Goal: Navigation & Orientation: Find specific page/section

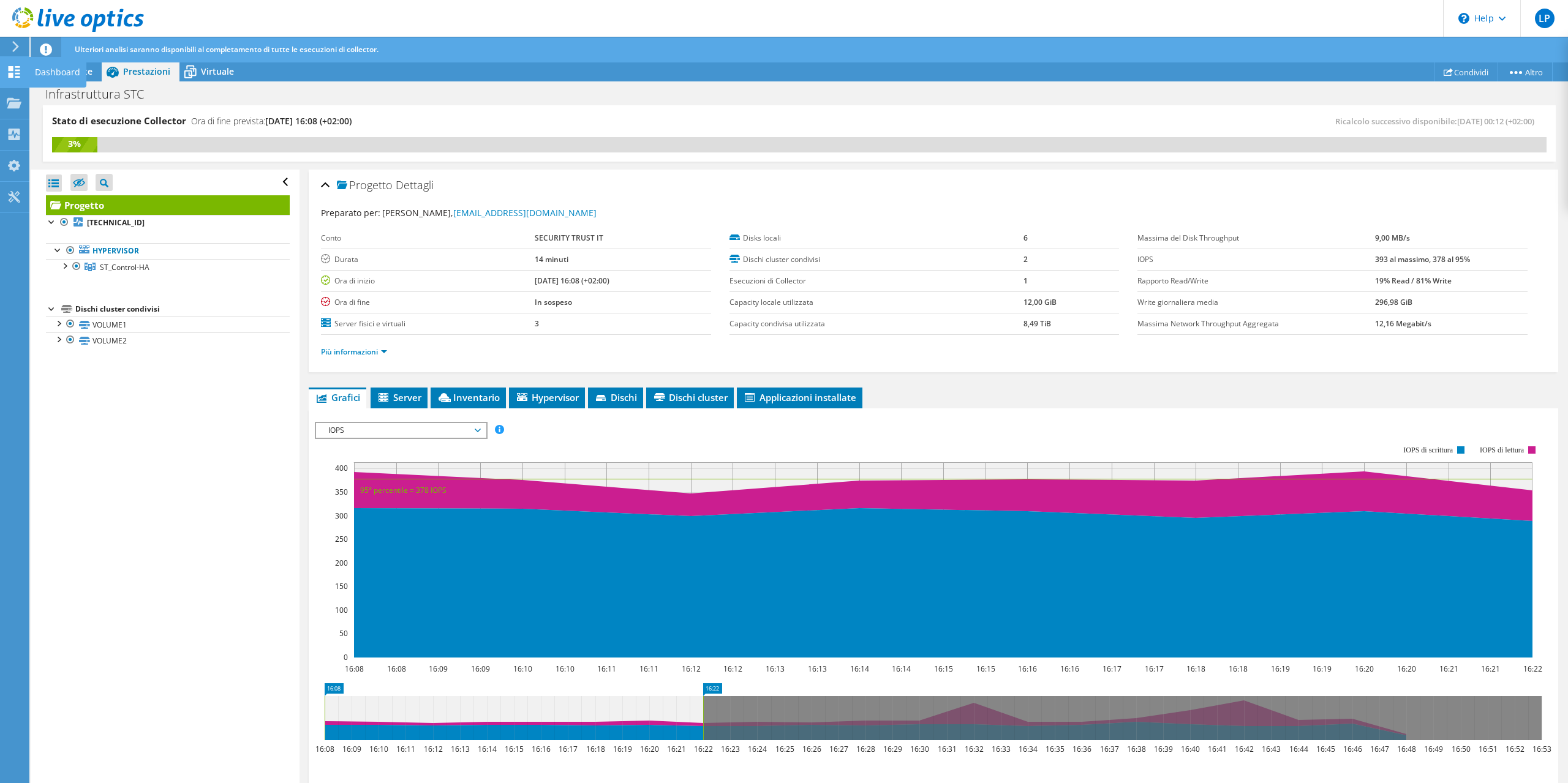
click at [20, 68] on icon at bounding box center [14, 72] width 14 height 11
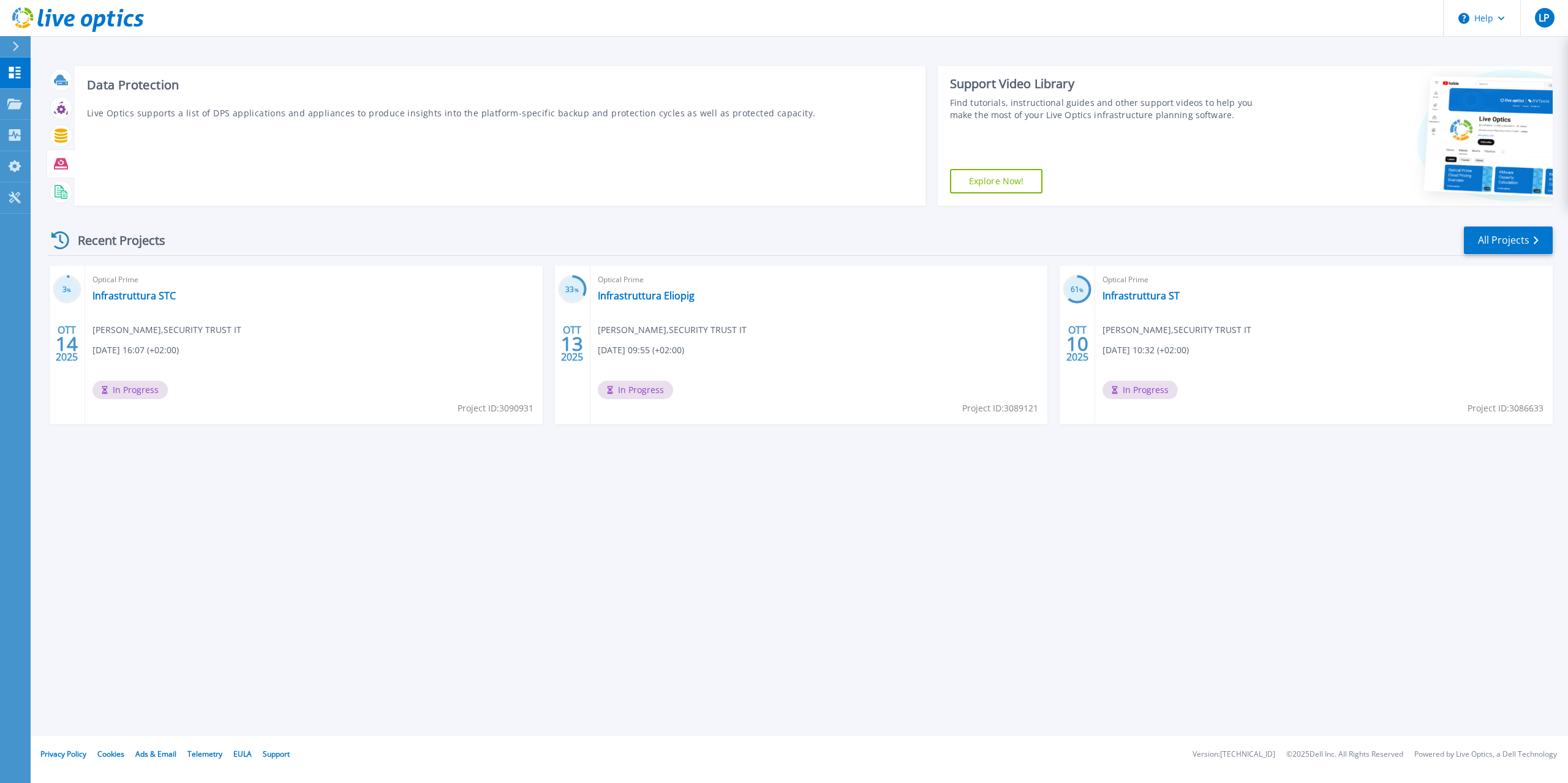
click at [62, 184] on div at bounding box center [61, 136] width 27 height 140
click at [65, 187] on icon at bounding box center [61, 192] width 14 height 14
click at [14, 99] on icon at bounding box center [14, 104] width 14 height 11
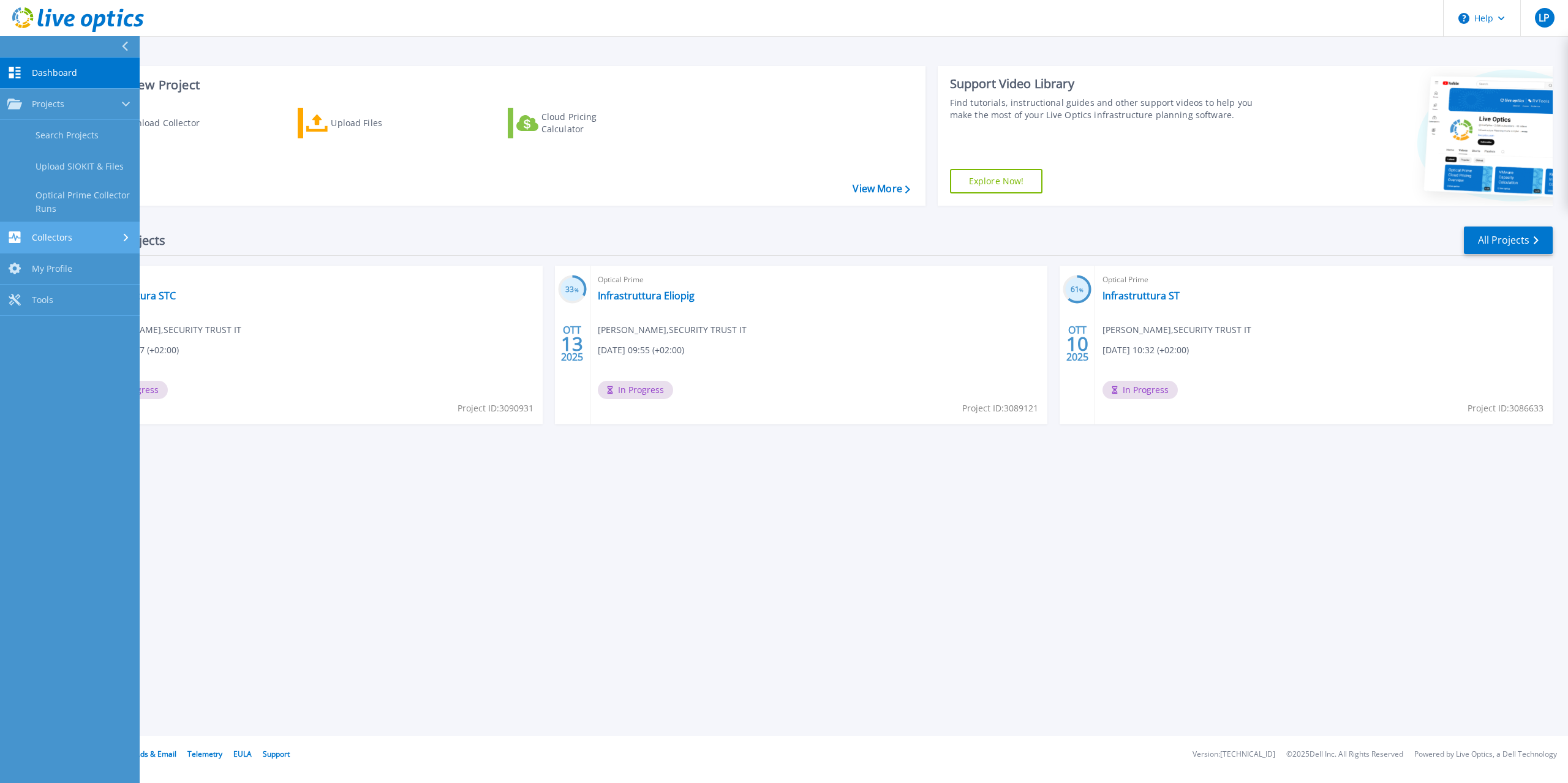
click at [30, 233] on div "Collectors" at bounding box center [39, 237] width 65 height 11
click at [16, 229] on icon at bounding box center [14, 229] width 12 height 11
